Goal: Task Accomplishment & Management: Manage account settings

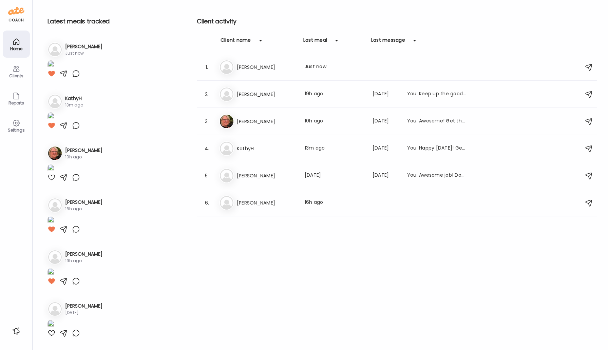
scroll to position [679, 0]
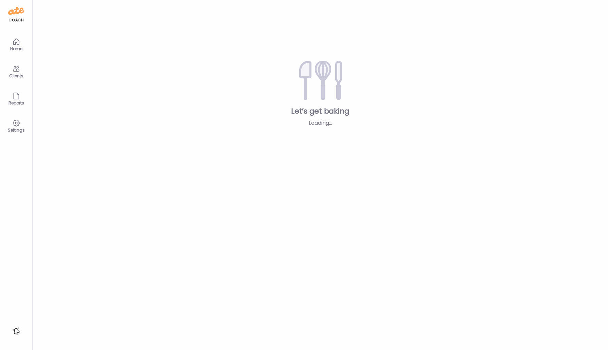
type input "*****"
type input "**********"
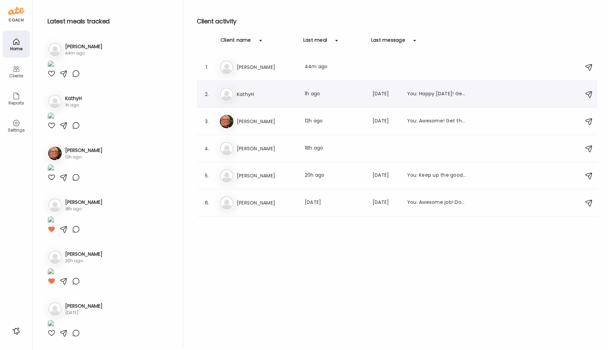
type input "**********"
click at [245, 94] on h3 "KathyH" at bounding box center [267, 94] width 60 height 8
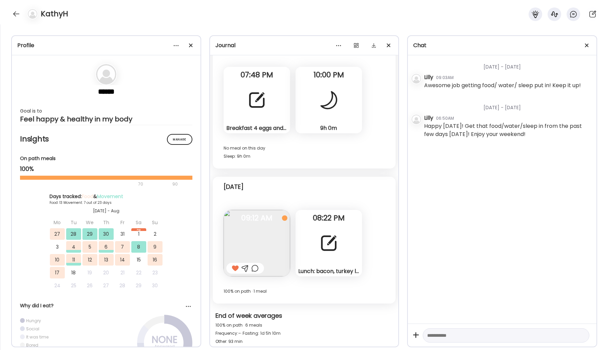
scroll to position [5251, 0]
click at [330, 226] on div "Lunch: bacon, turkey lunchmeat, cheese, smoothie with strawberries blueberries …" at bounding box center [329, 243] width 67 height 67
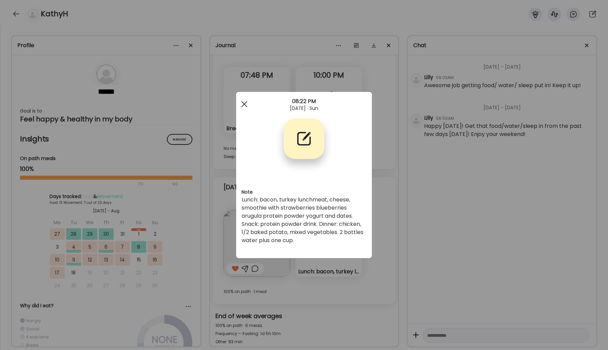
click at [247, 102] on div at bounding box center [245, 104] width 14 height 14
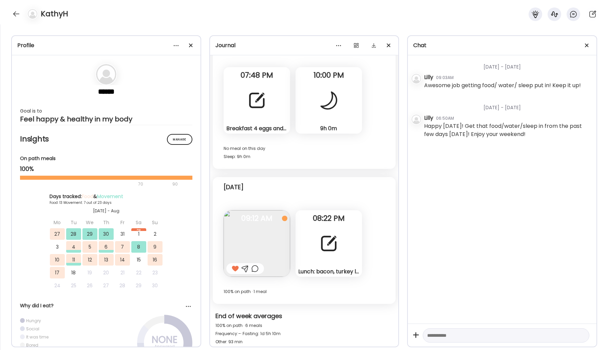
click at [338, 103] on div at bounding box center [329, 100] width 24 height 24
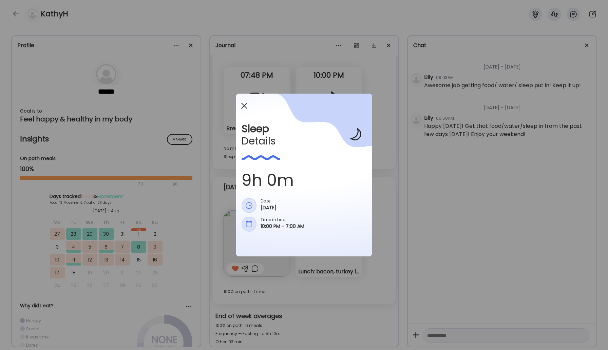
click at [244, 106] on span at bounding box center [244, 106] width 6 height 6
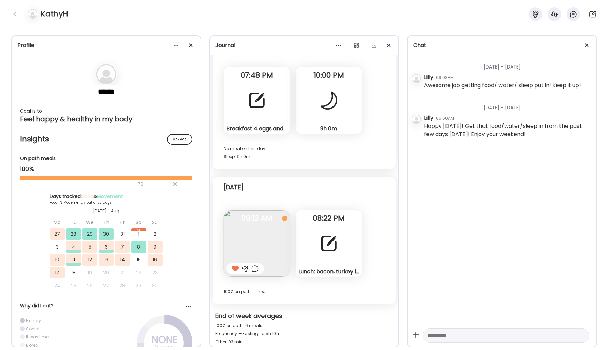
click at [264, 98] on div at bounding box center [257, 100] width 24 height 24
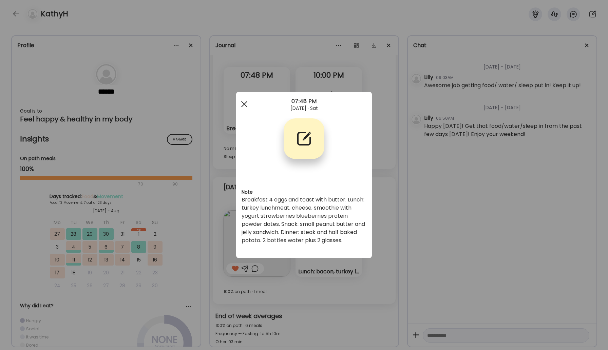
click at [248, 100] on div at bounding box center [245, 104] width 14 height 14
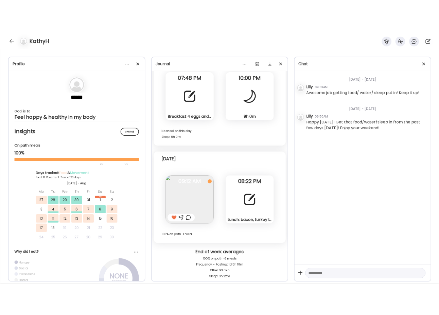
scroll to position [7492, 0]
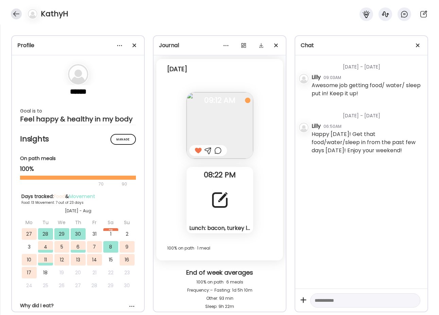
click at [14, 12] on div at bounding box center [16, 13] width 11 height 11
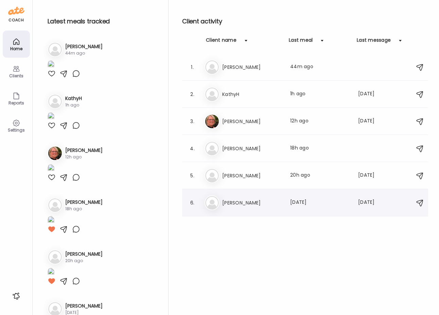
click at [233, 202] on h3 "[PERSON_NAME]" at bounding box center [252, 203] width 60 height 8
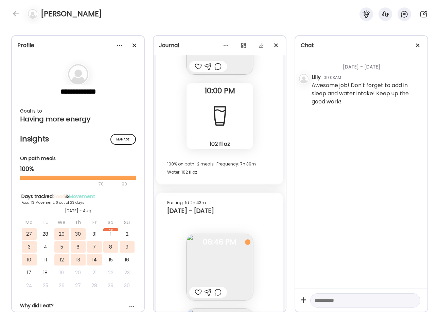
scroll to position [7928, 0]
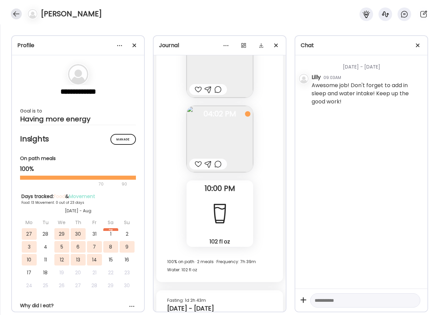
click at [18, 13] on div at bounding box center [16, 13] width 11 height 11
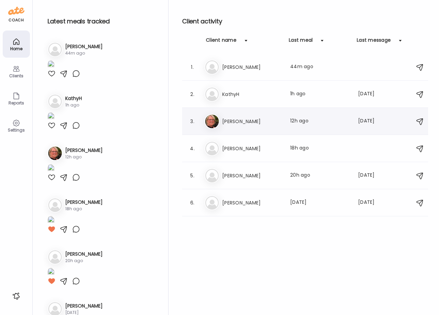
click at [238, 125] on h3 "[PERSON_NAME]" at bounding box center [252, 121] width 60 height 8
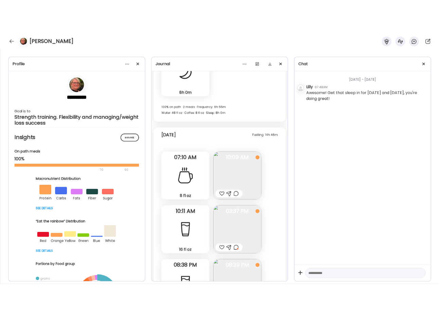
scroll to position [12699, 0]
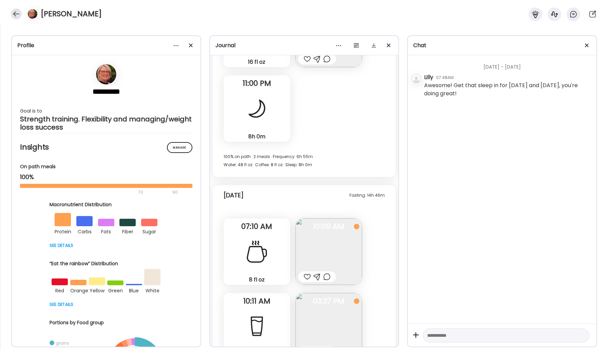
click at [14, 13] on div at bounding box center [16, 13] width 11 height 11
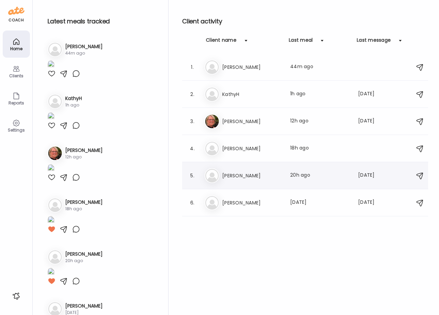
click at [231, 177] on h3 "[PERSON_NAME]" at bounding box center [252, 176] width 60 height 8
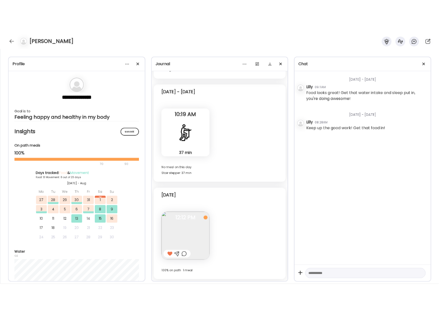
scroll to position [7377, 0]
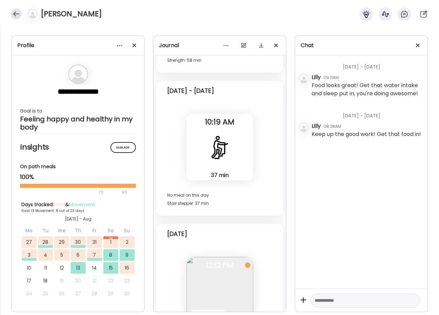
click at [15, 14] on div at bounding box center [16, 13] width 11 height 11
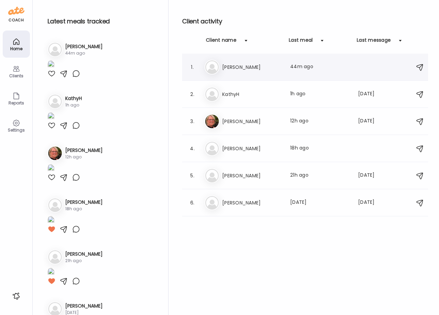
click at [237, 64] on h3 "[PERSON_NAME]" at bounding box center [252, 67] width 60 height 8
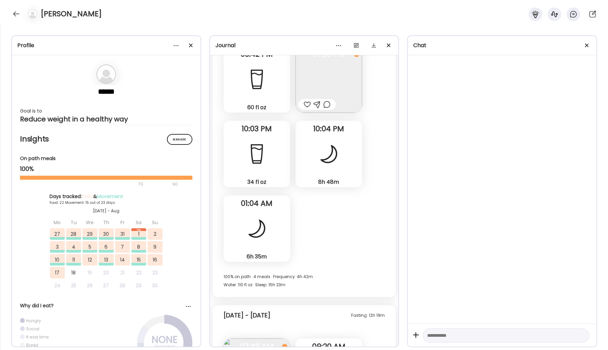
scroll to position [17851, 0]
click at [334, 142] on div at bounding box center [329, 154] width 24 height 24
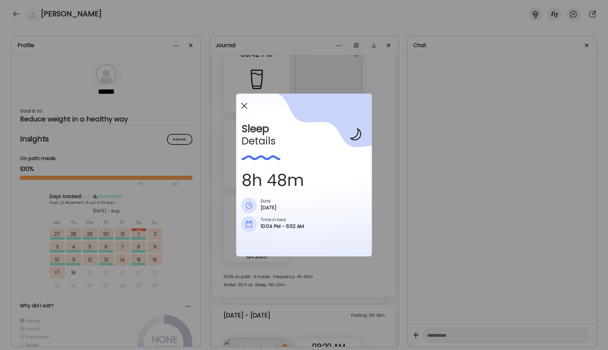
click at [243, 107] on span at bounding box center [244, 106] width 6 height 6
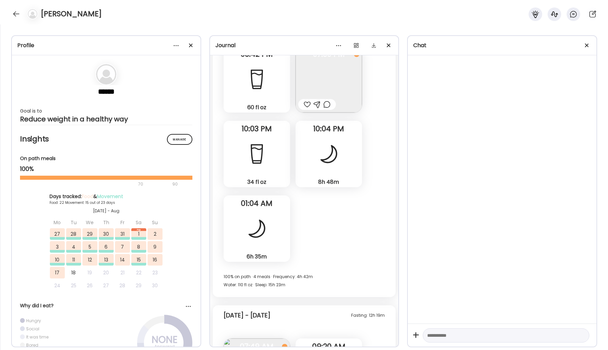
click at [273, 198] on div "6h 35m Sleep" at bounding box center [257, 229] width 67 height 67
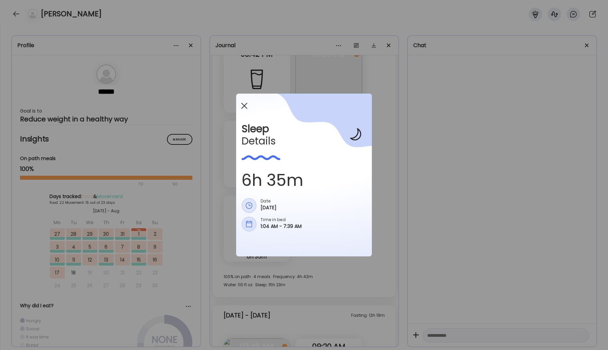
click at [245, 105] on span at bounding box center [244, 106] width 6 height 6
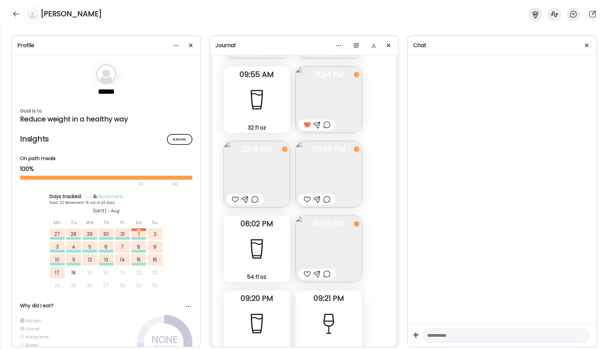
scroll to position [18724, 0]
click at [310, 214] on img at bounding box center [329, 247] width 67 height 67
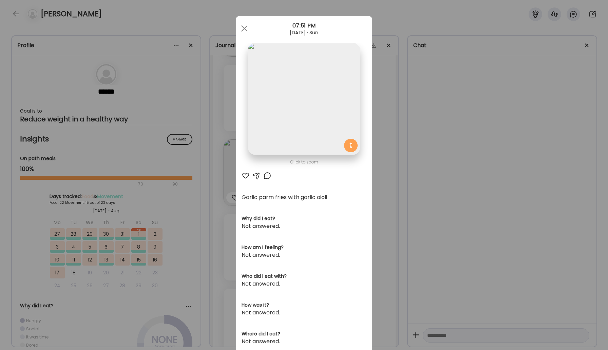
click at [246, 175] on div at bounding box center [246, 176] width 8 height 8
click at [246, 26] on span at bounding box center [244, 28] width 6 height 6
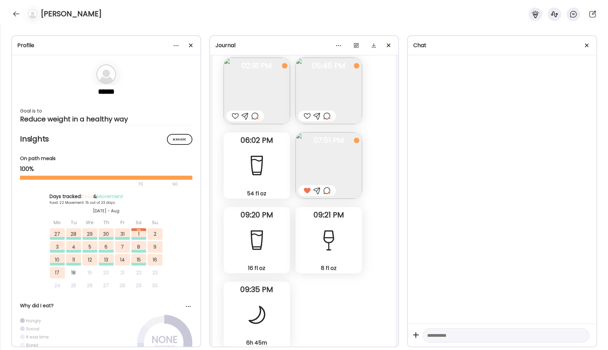
scroll to position [18744, 0]
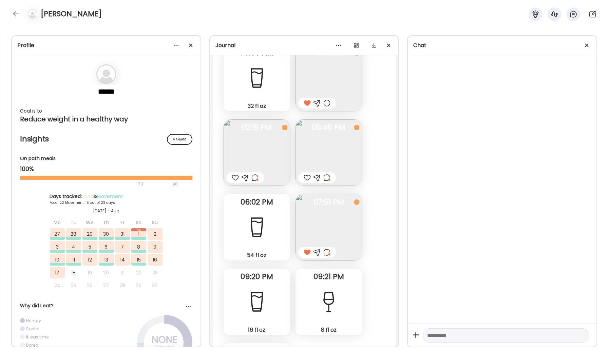
click at [337, 119] on img at bounding box center [329, 152] width 67 height 67
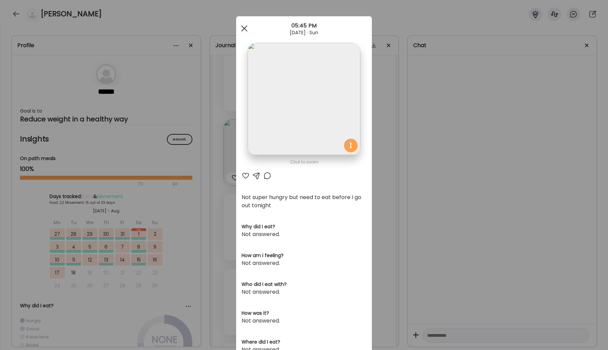
click at [248, 26] on div at bounding box center [245, 29] width 14 height 14
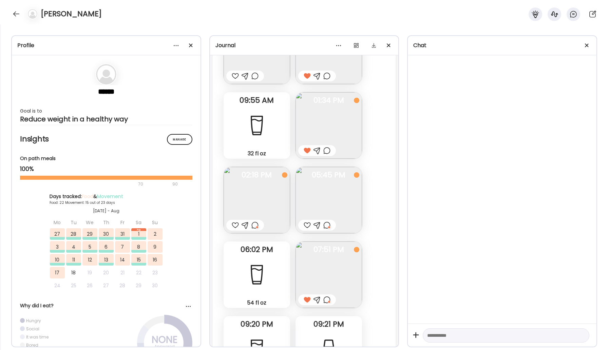
scroll to position [18696, 0]
click at [306, 222] on div at bounding box center [307, 226] width 7 height 8
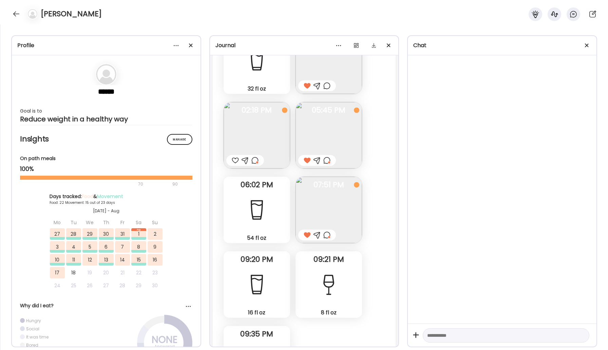
click at [17, 12] on div at bounding box center [16, 13] width 11 height 11
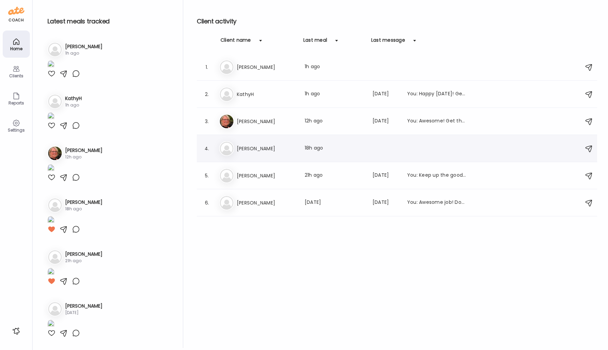
click at [244, 143] on div "Ti Tim Last meal: 18h ago" at bounding box center [398, 148] width 358 height 15
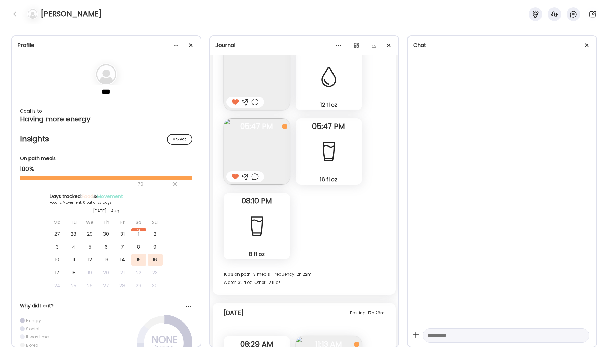
scroll to position [321, 0]
